Goal: Check status: Check status

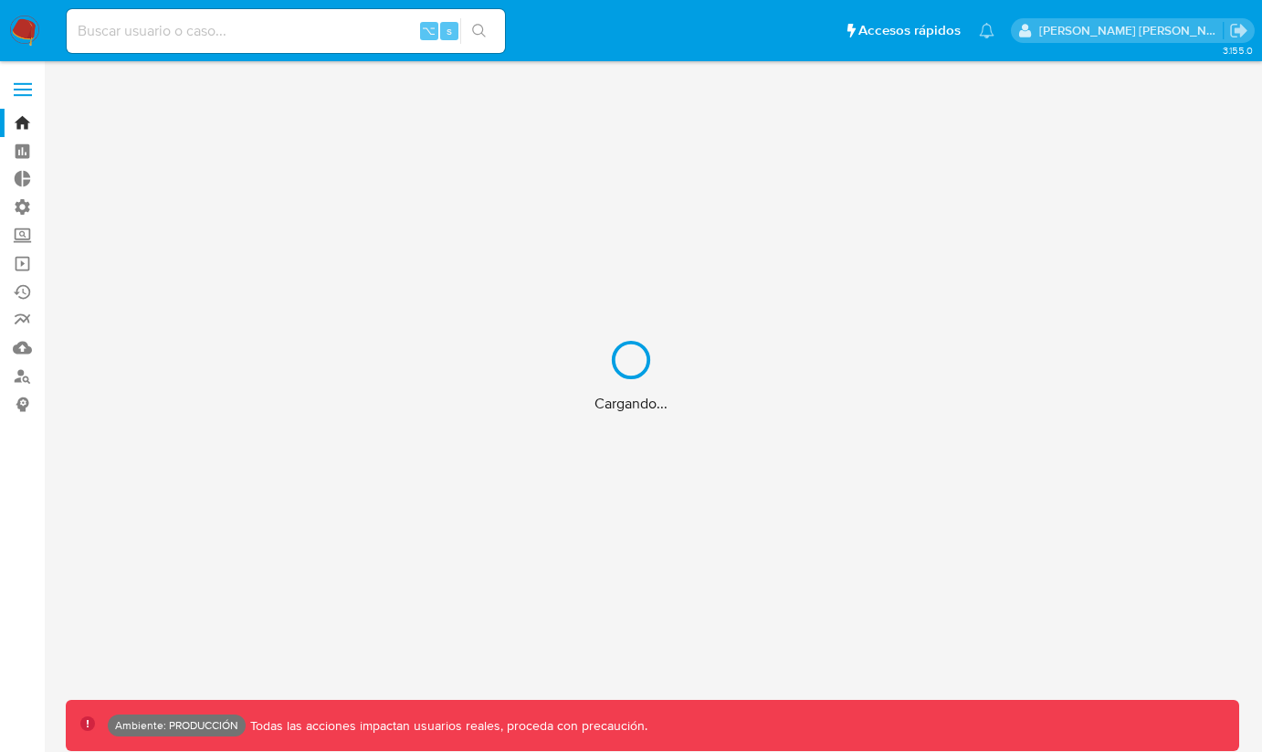
click at [249, 31] on div "Cargando..." at bounding box center [631, 376] width 1262 height 752
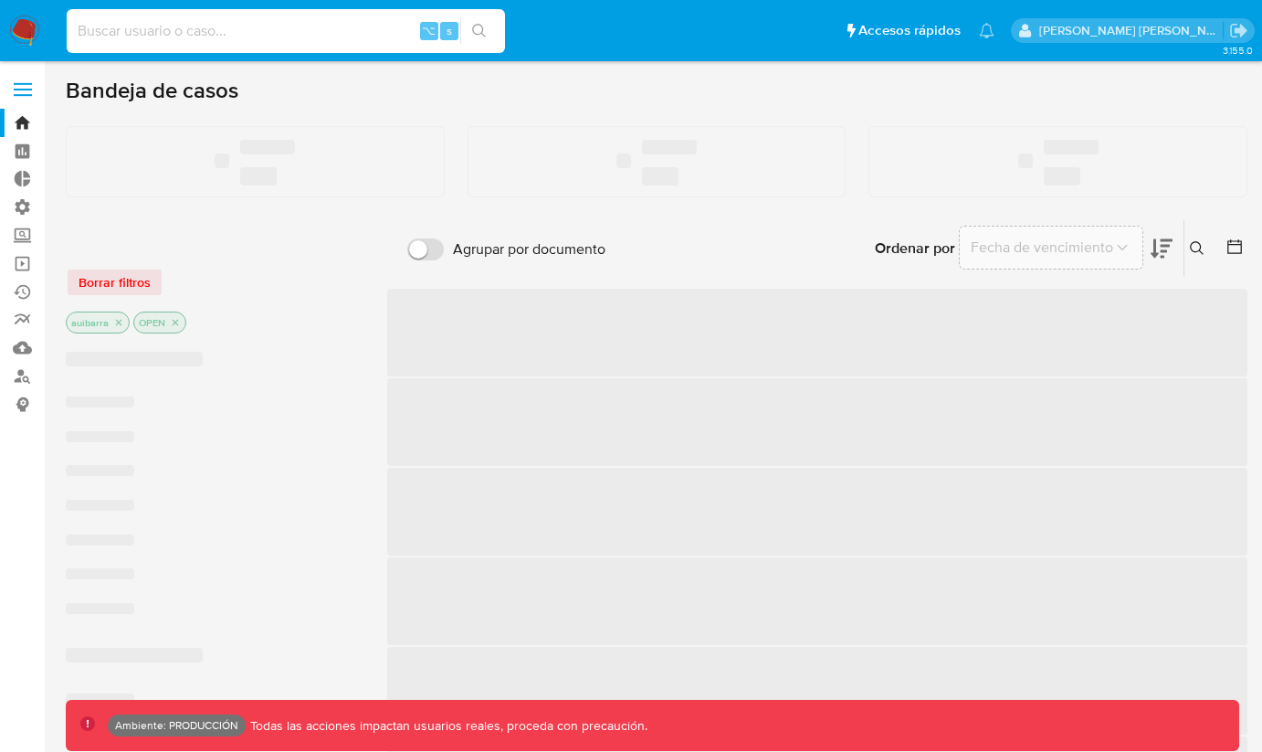
click at [248, 31] on input at bounding box center [286, 31] width 438 height 24
paste input "143125485"
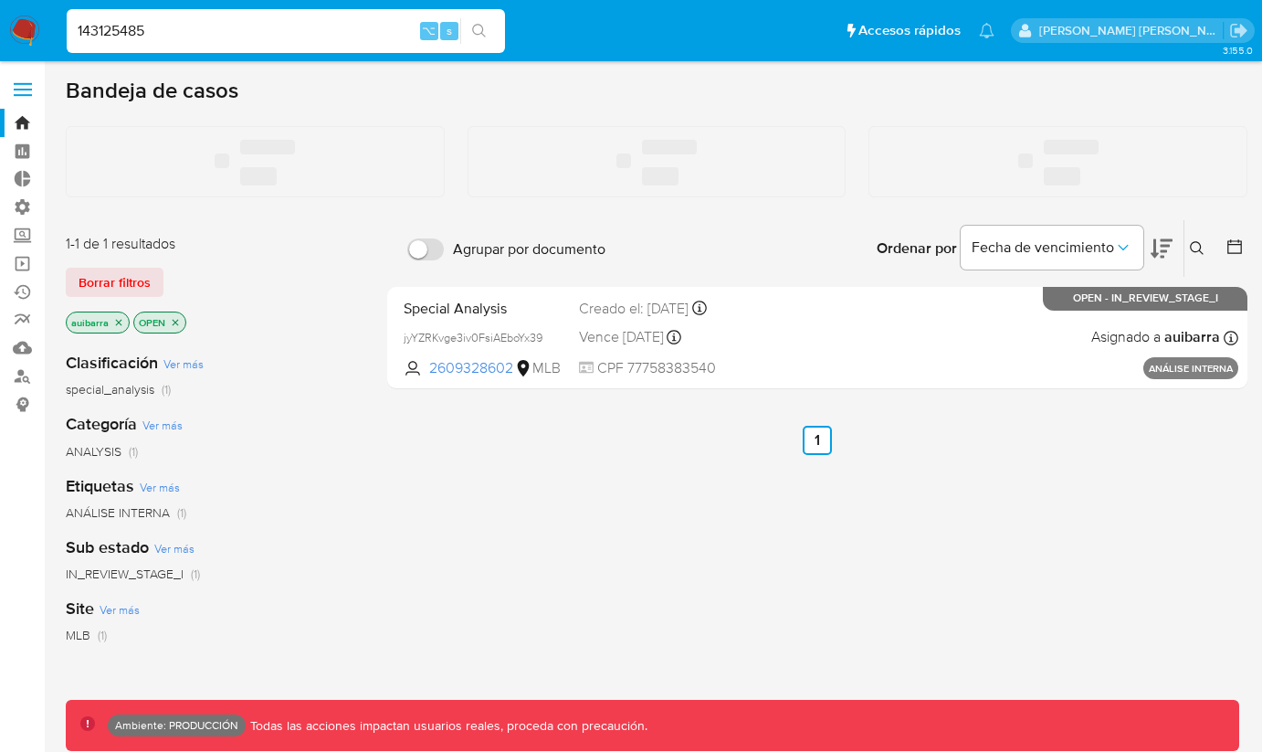
type input "143125485"
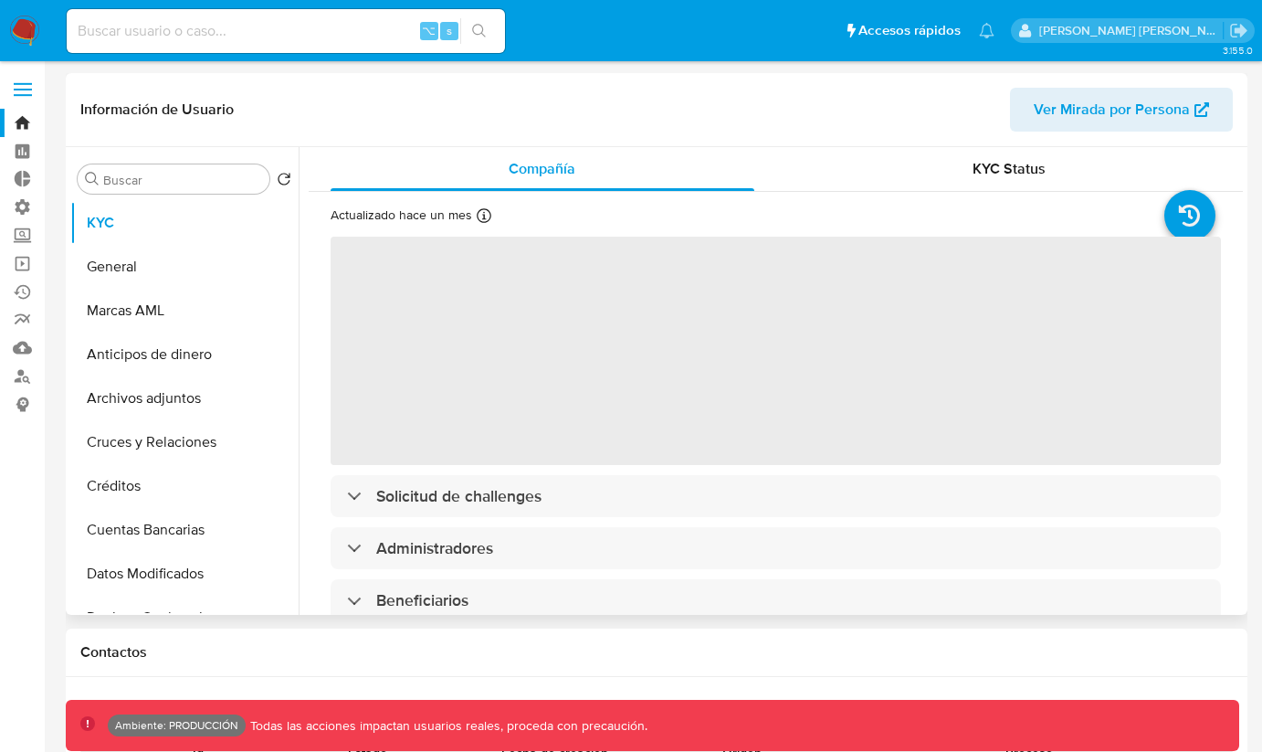
click at [1151, 108] on span "Ver Mirada por Persona" at bounding box center [1112, 110] width 156 height 44
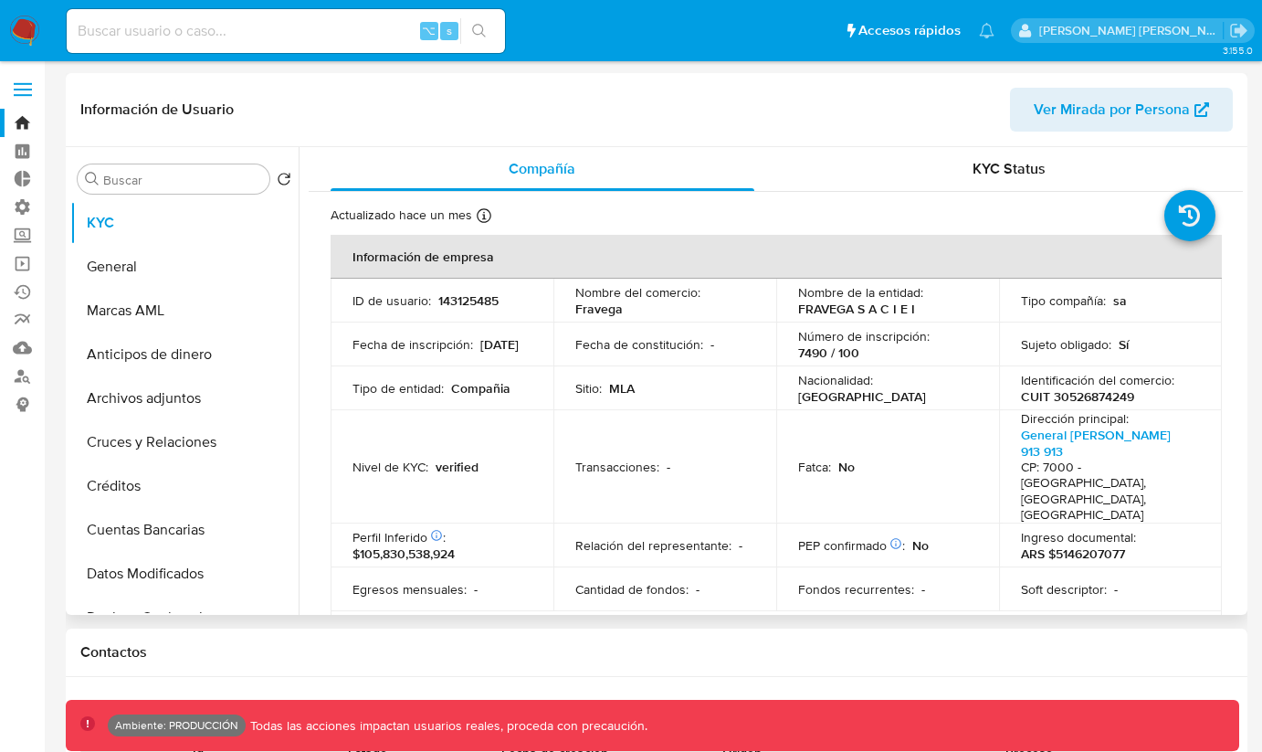
select select "10"
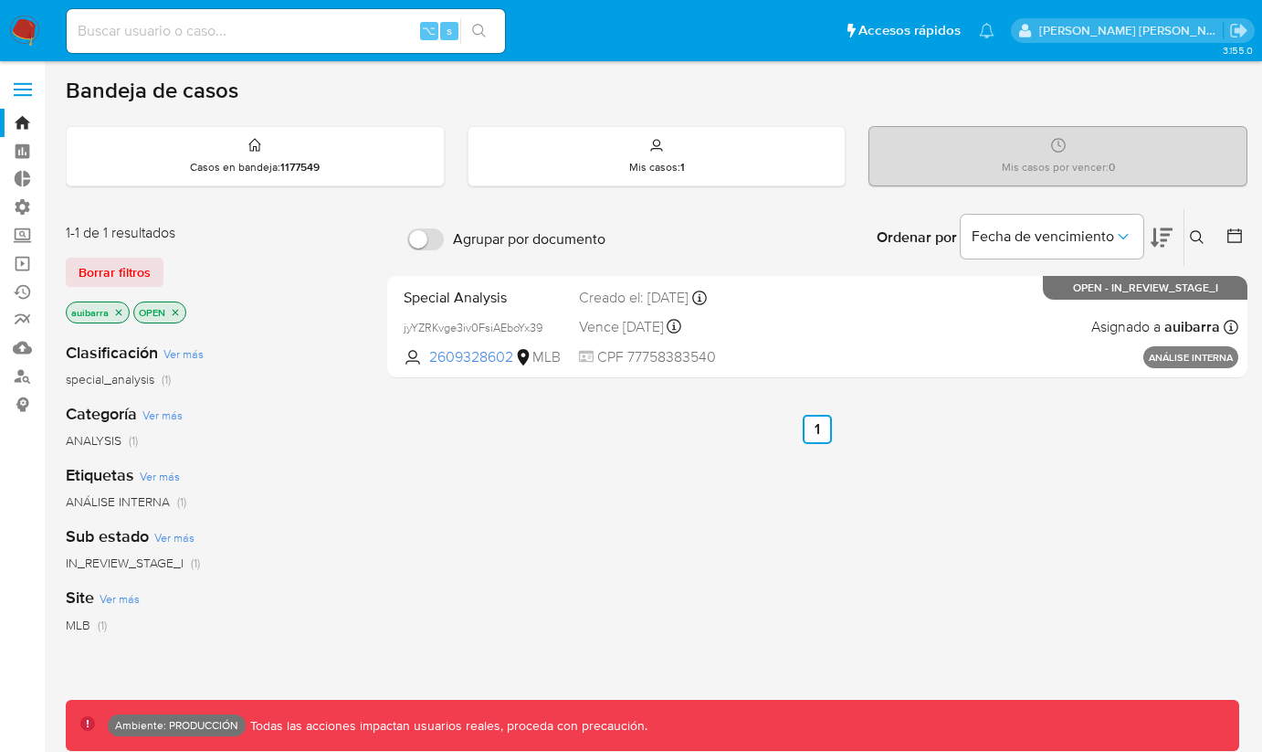
click at [257, 26] on input at bounding box center [286, 31] width 438 height 24
paste input "143125485"
type input "143125485"
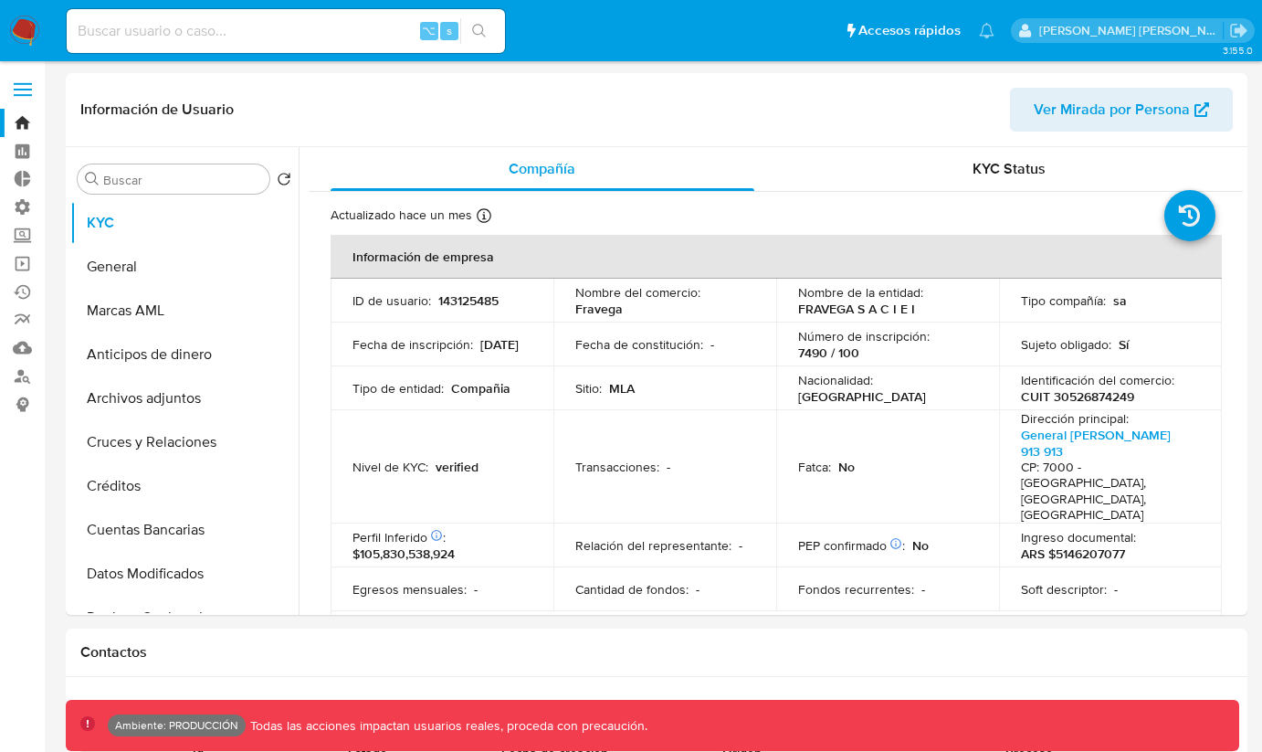
select select "10"
click at [121, 265] on button "General" at bounding box center [177, 267] width 214 height 44
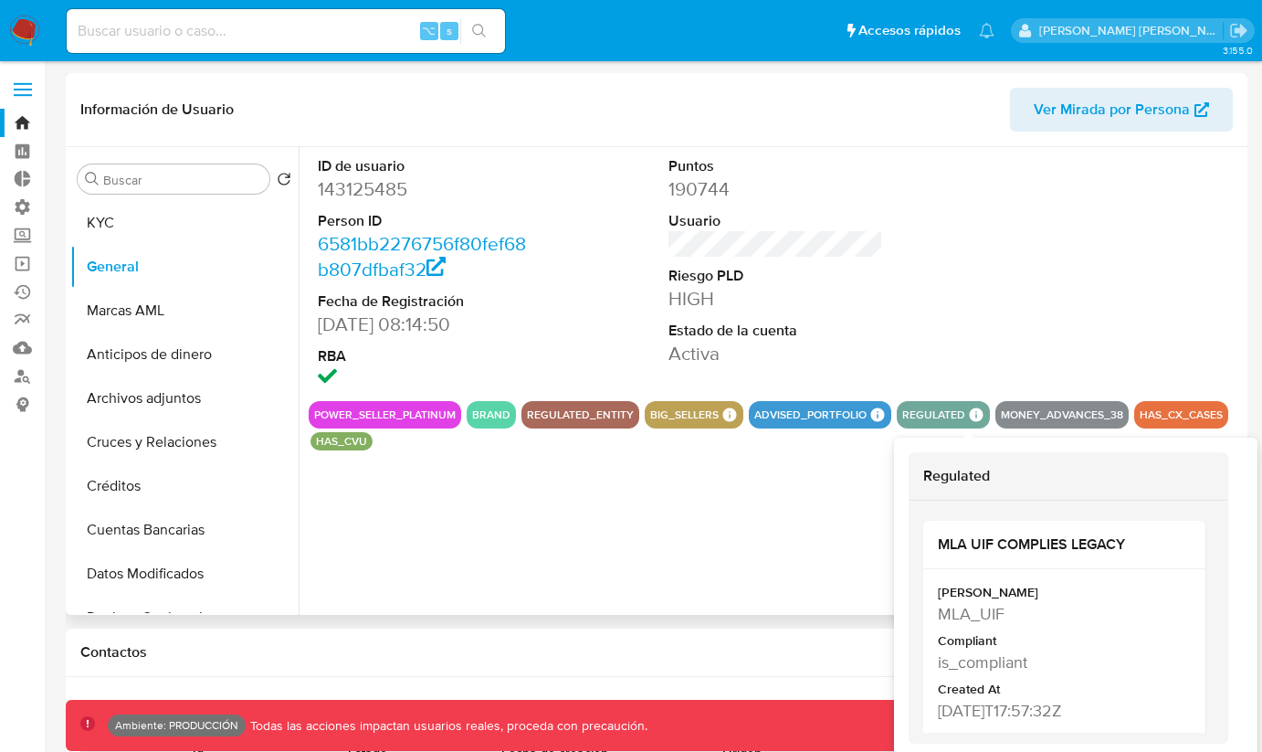
click at [971, 411] on icon at bounding box center [977, 415] width 14 height 14
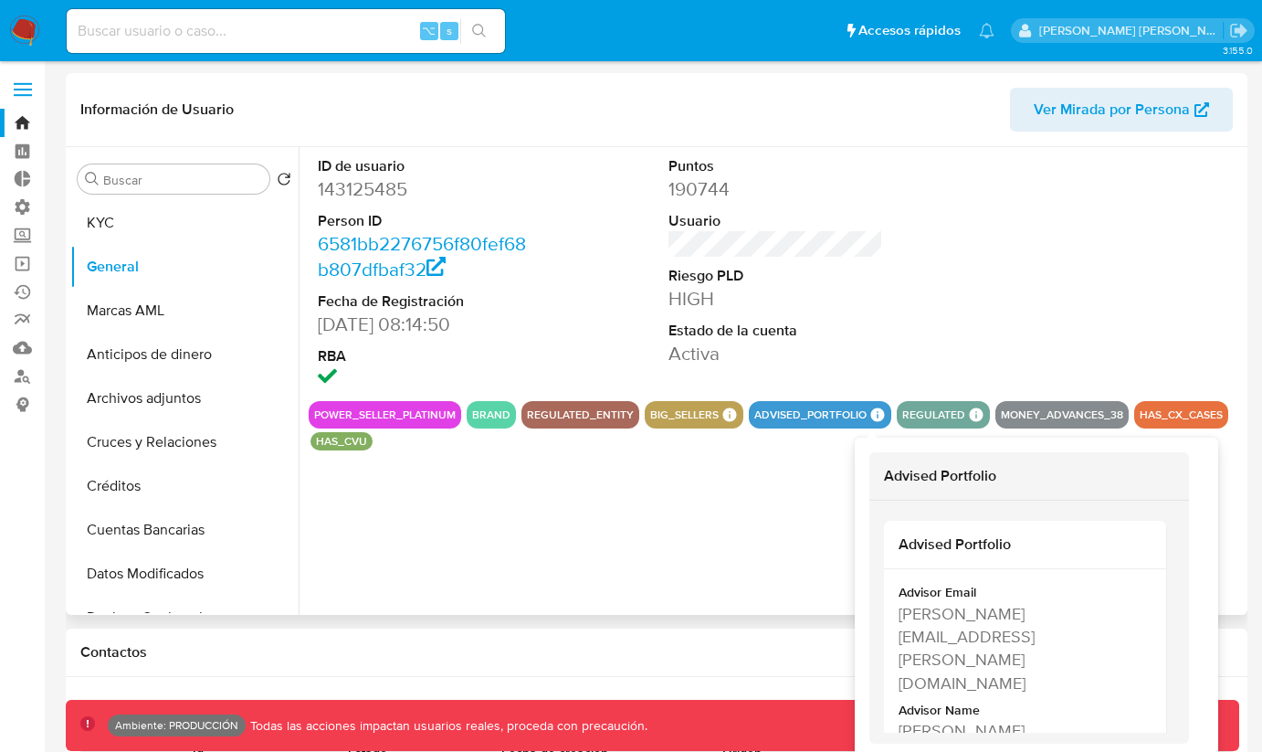
click at [871, 414] on icon at bounding box center [878, 415] width 14 height 14
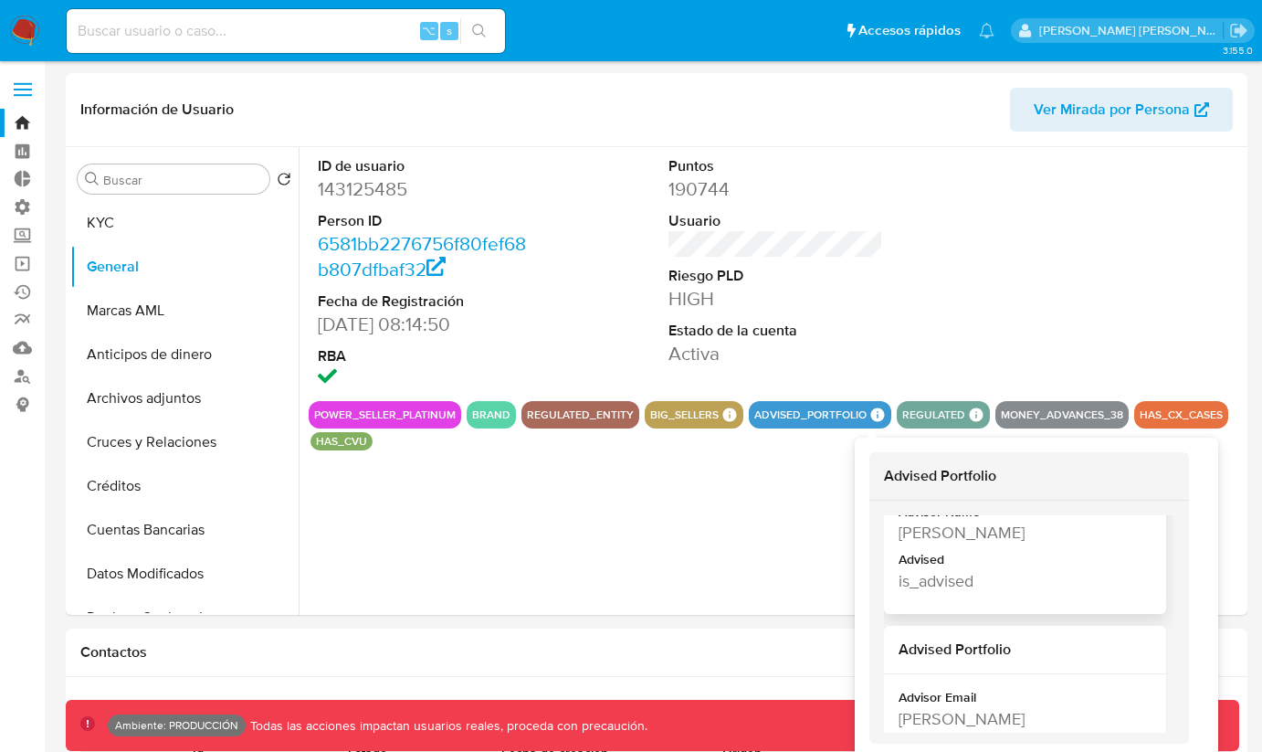
scroll to position [297, 0]
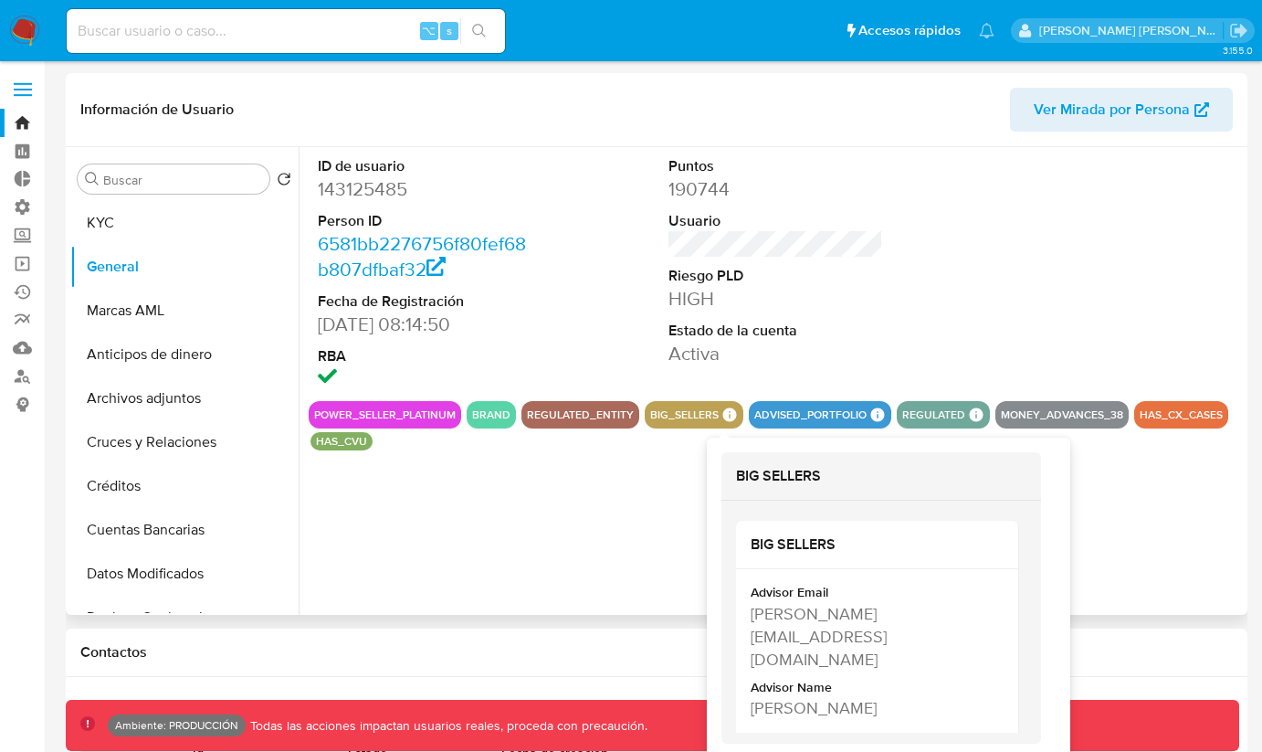
click at [732, 413] on icon at bounding box center [730, 415] width 16 height 16
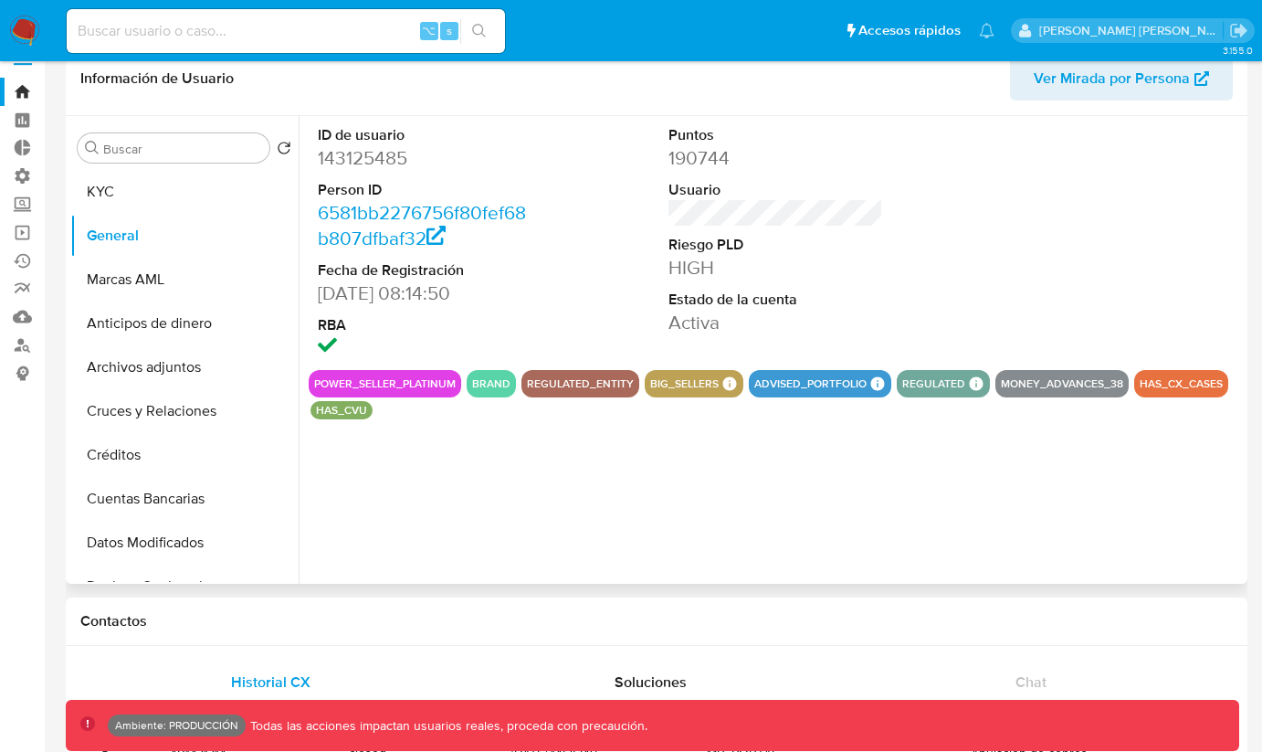
scroll to position [0, 0]
